Goal: Task Accomplishment & Management: Use online tool/utility

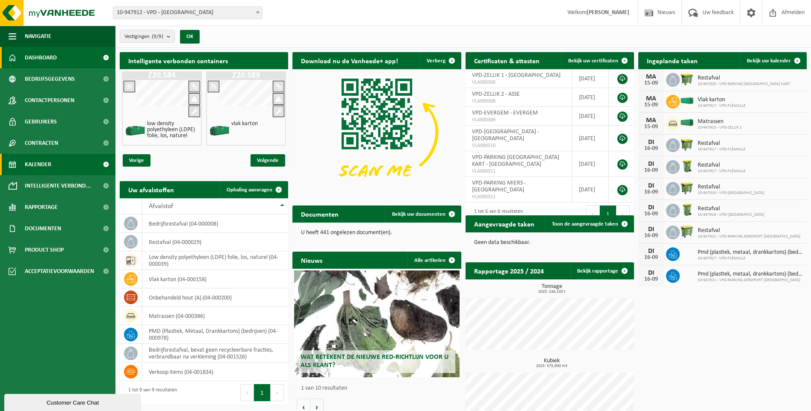
click at [40, 165] on span "Kalender" at bounding box center [38, 164] width 27 height 21
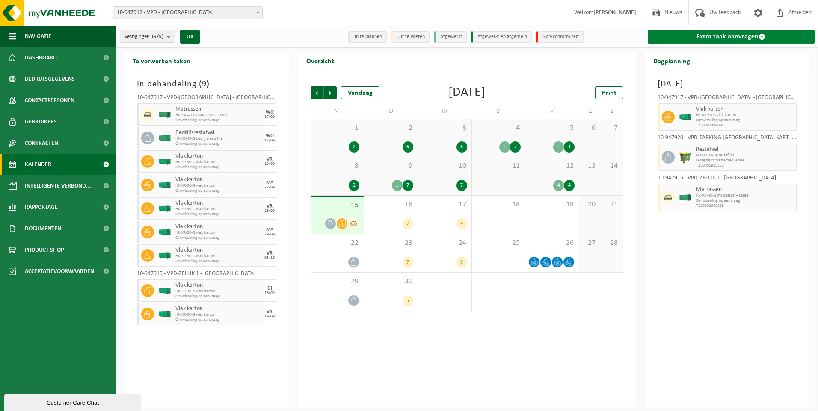
click at [730, 36] on link "Extra taak aanvragen" at bounding box center [731, 37] width 167 height 14
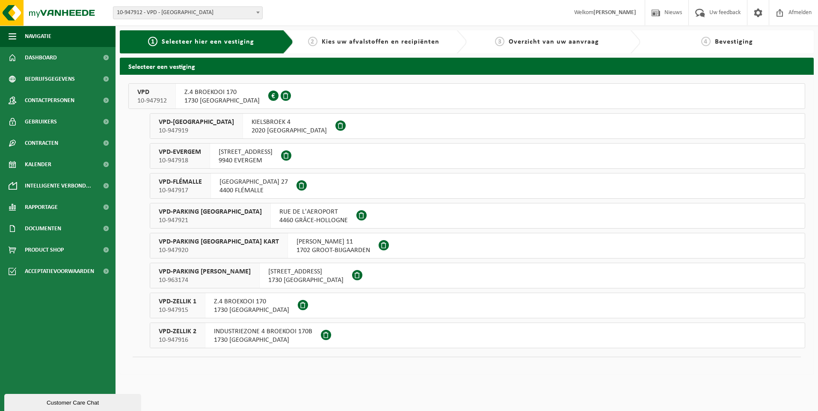
click at [185, 127] on span "10-947919" at bounding box center [196, 131] width 75 height 9
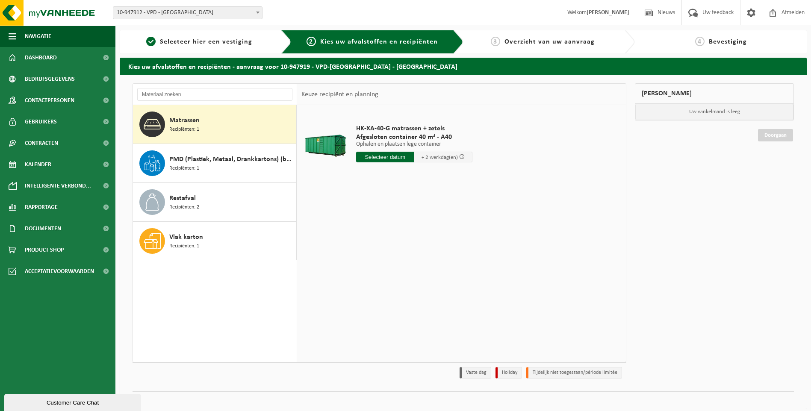
click at [181, 127] on span "Recipiënten: 1" at bounding box center [184, 130] width 30 height 8
click at [387, 157] on input "text" at bounding box center [385, 157] width 58 height 11
click at [383, 235] on div "16" at bounding box center [379, 233] width 15 height 14
type input "Van 2025-09-16"
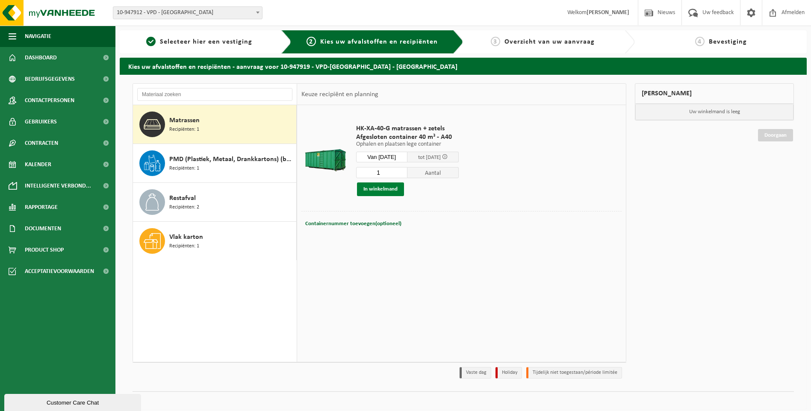
click at [387, 192] on button "In winkelmand" at bounding box center [380, 190] width 47 height 14
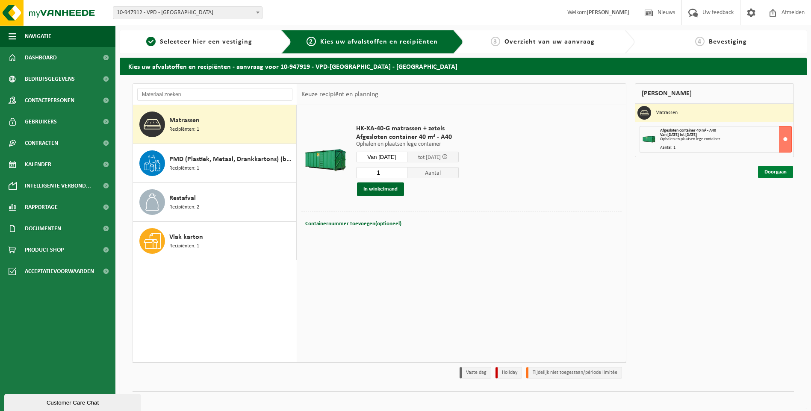
click at [779, 173] on link "Doorgaan" at bounding box center [775, 172] width 35 height 12
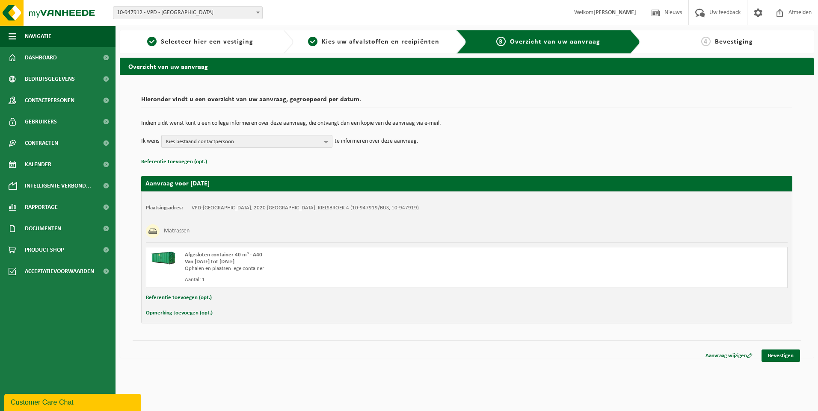
click at [326, 139] on b "button" at bounding box center [328, 142] width 8 height 12
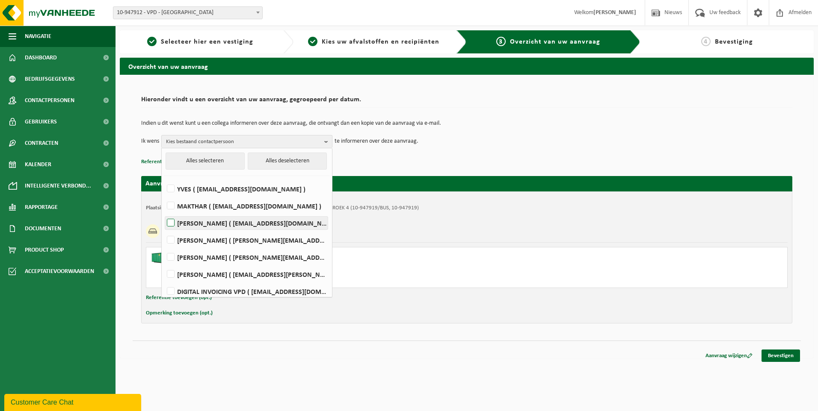
click at [247, 223] on label "ROMAIN ( romain@vpd.eu )" at bounding box center [246, 223] width 163 height 13
click at [164, 213] on input "ROMAIN ( romain@vpd.eu )" at bounding box center [163, 212] width 0 height 0
checkbox input "true"
click at [777, 353] on link "Bevestigen" at bounding box center [780, 356] width 38 height 12
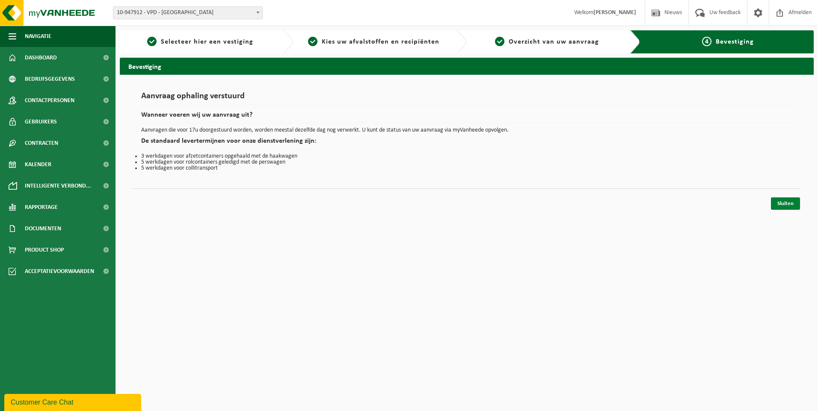
click at [791, 204] on link "Sluiten" at bounding box center [785, 204] width 29 height 12
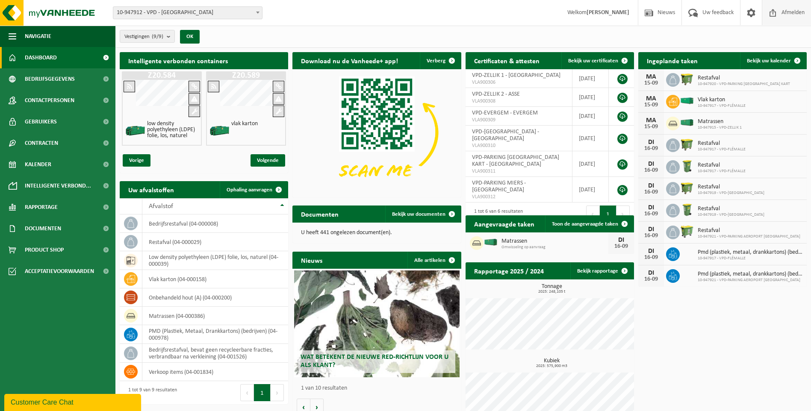
click at [793, 9] on span "Afmelden" at bounding box center [793, 12] width 27 height 25
